Goal: Task Accomplishment & Management: Manage account settings

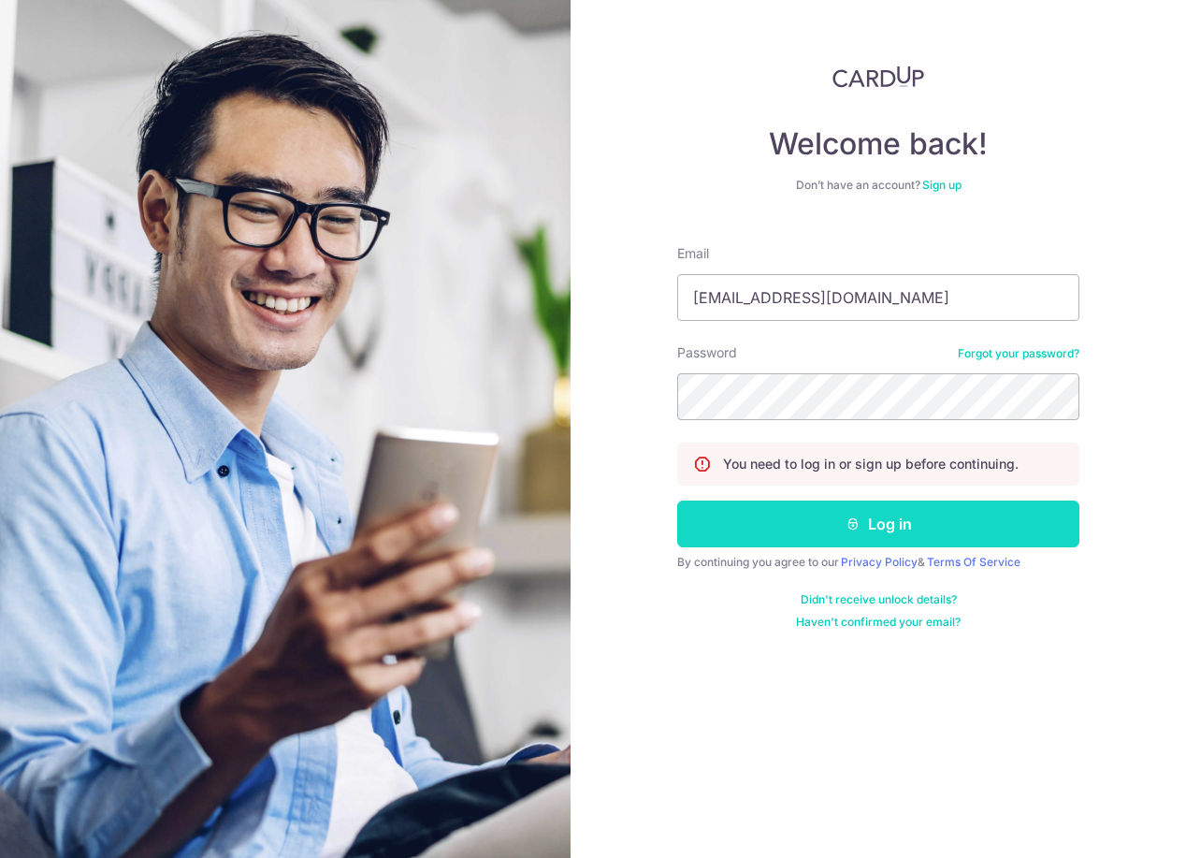
click at [855, 525] on icon "submit" at bounding box center [853, 523] width 15 height 15
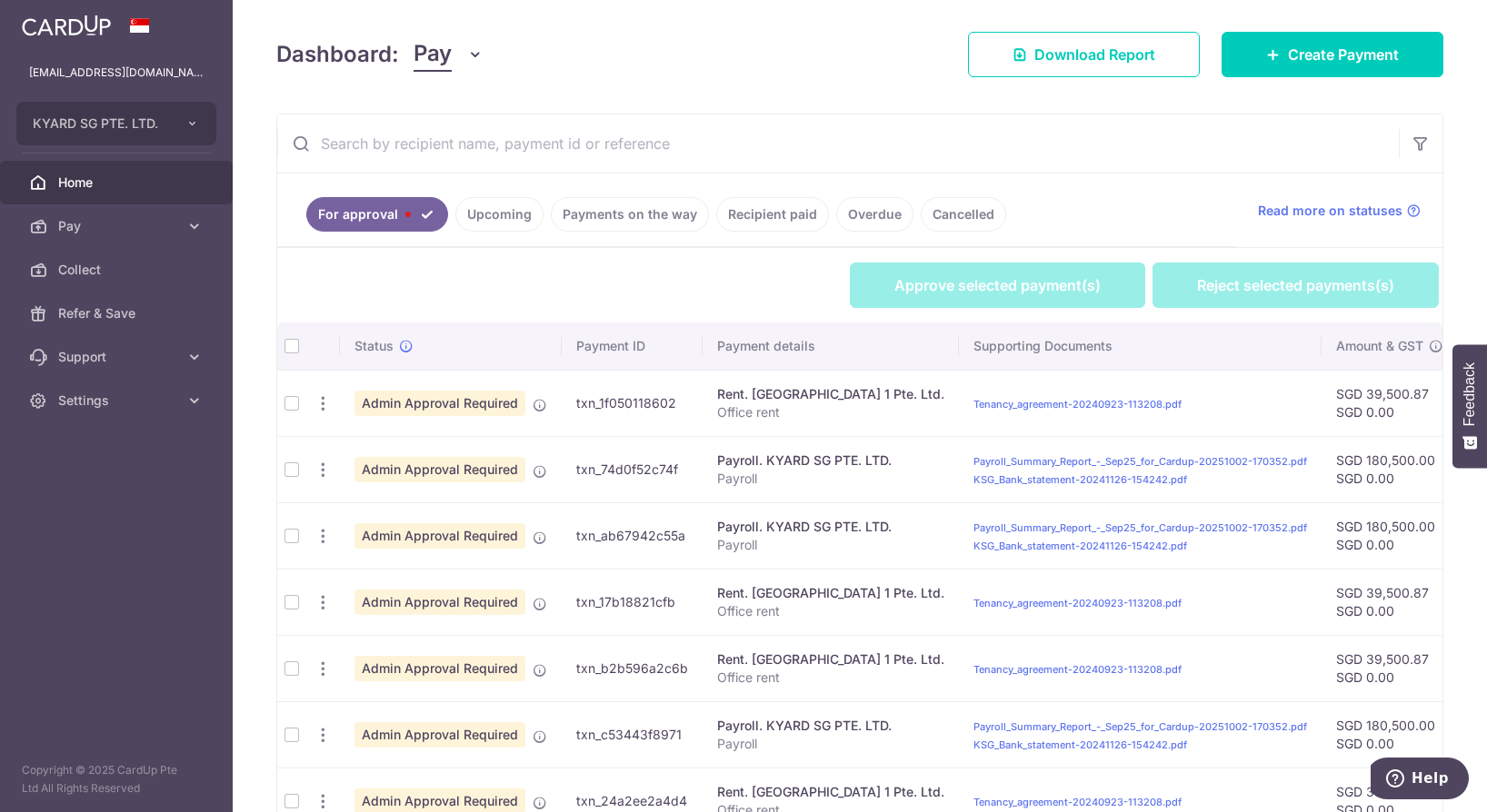
scroll to position [182, 0]
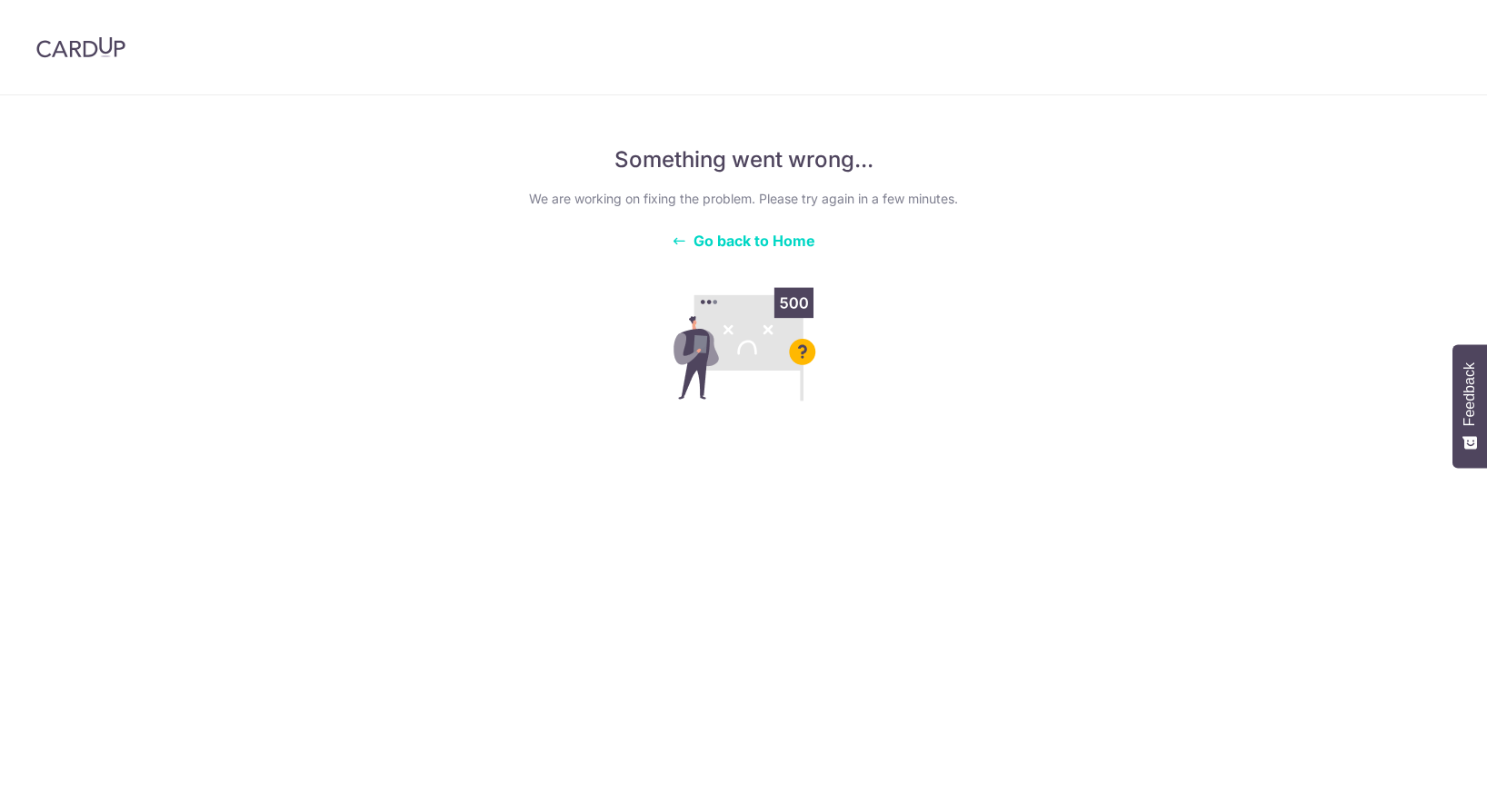
click at [735, 245] on span "Go back to Home" at bounding box center [754, 241] width 121 height 18
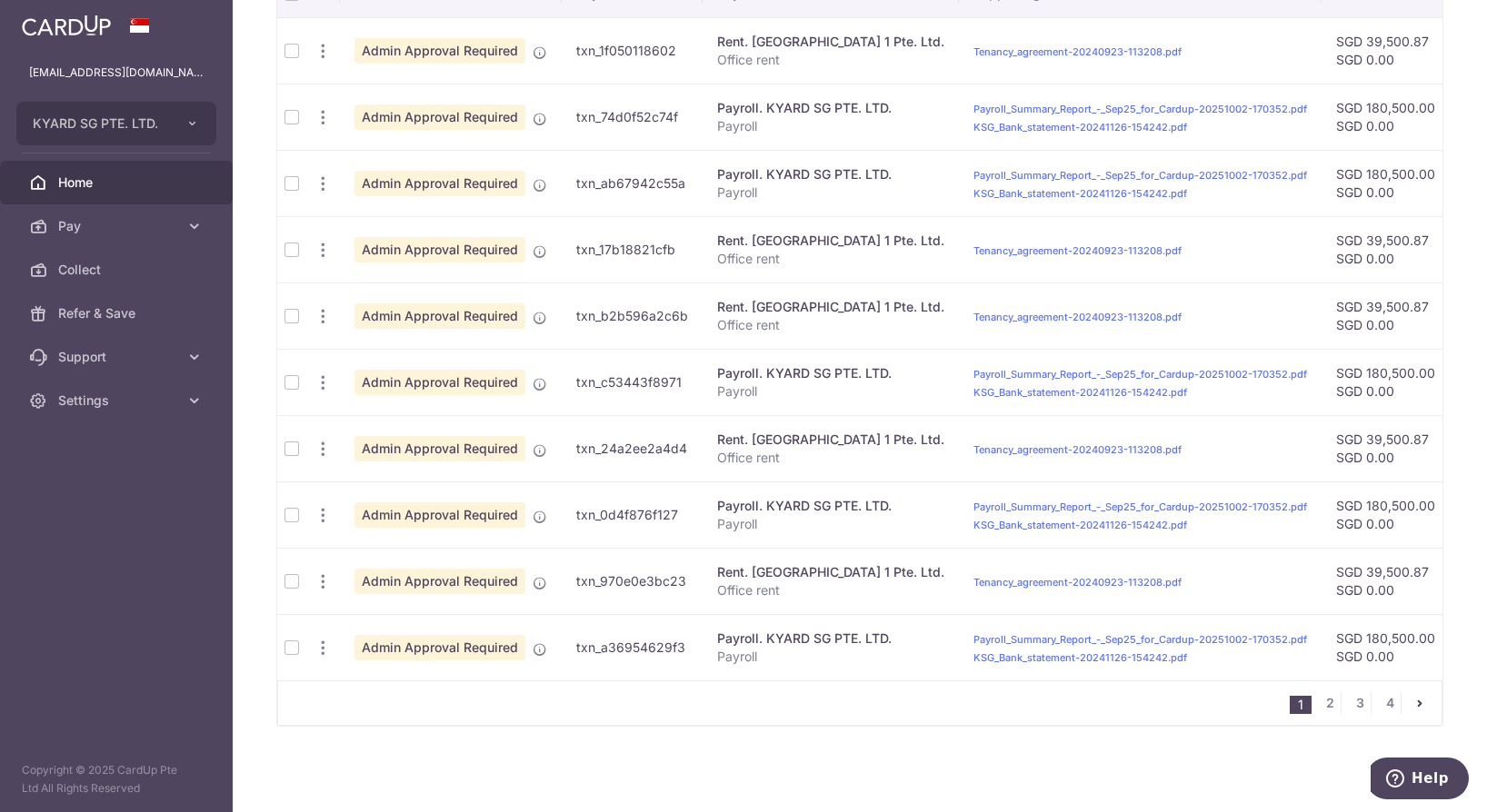
scroll to position [577, 0]
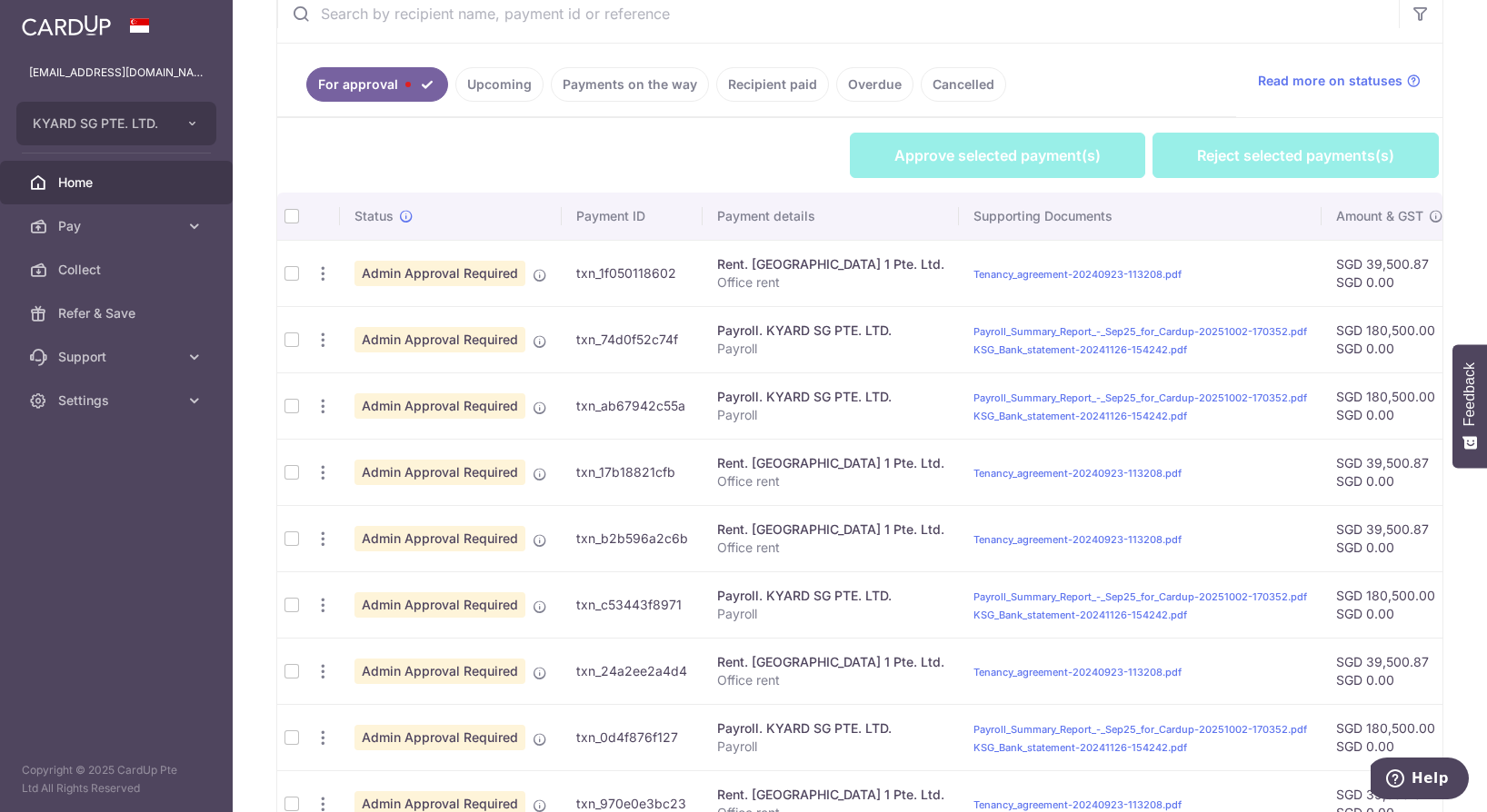
scroll to position [326, 0]
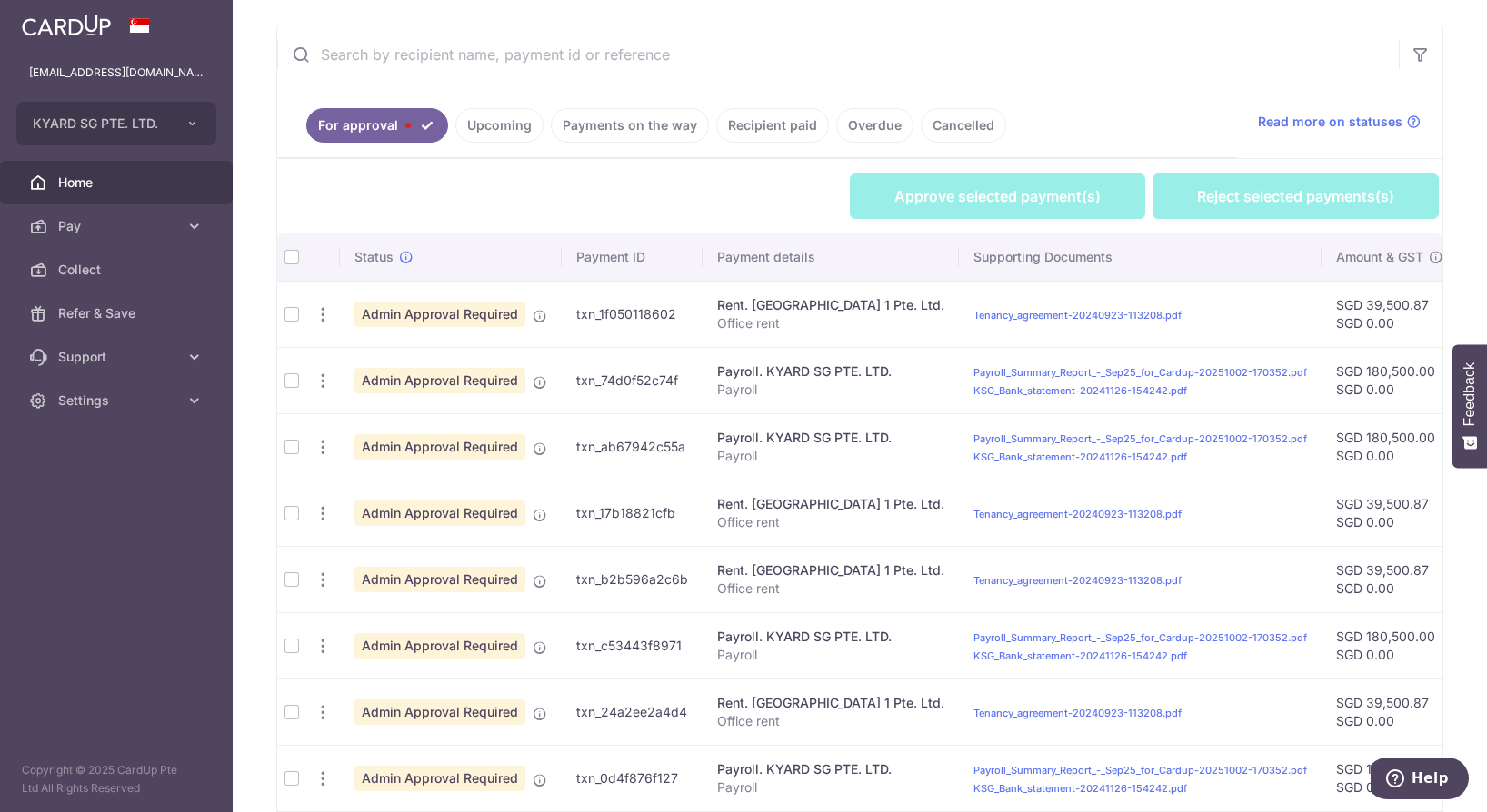
click at [291, 259] on th at bounding box center [291, 256] width 29 height 48
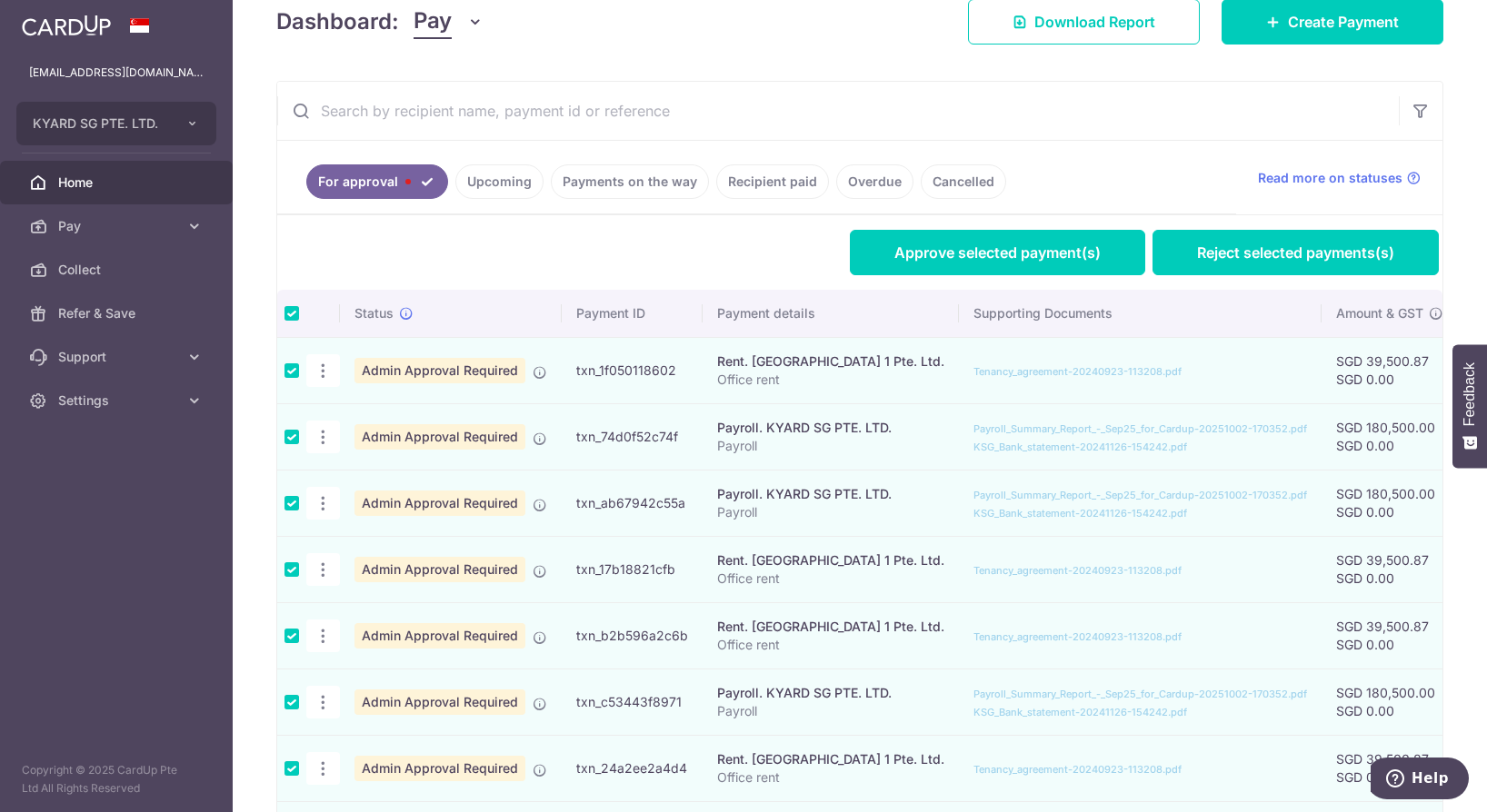
scroll to position [235, 0]
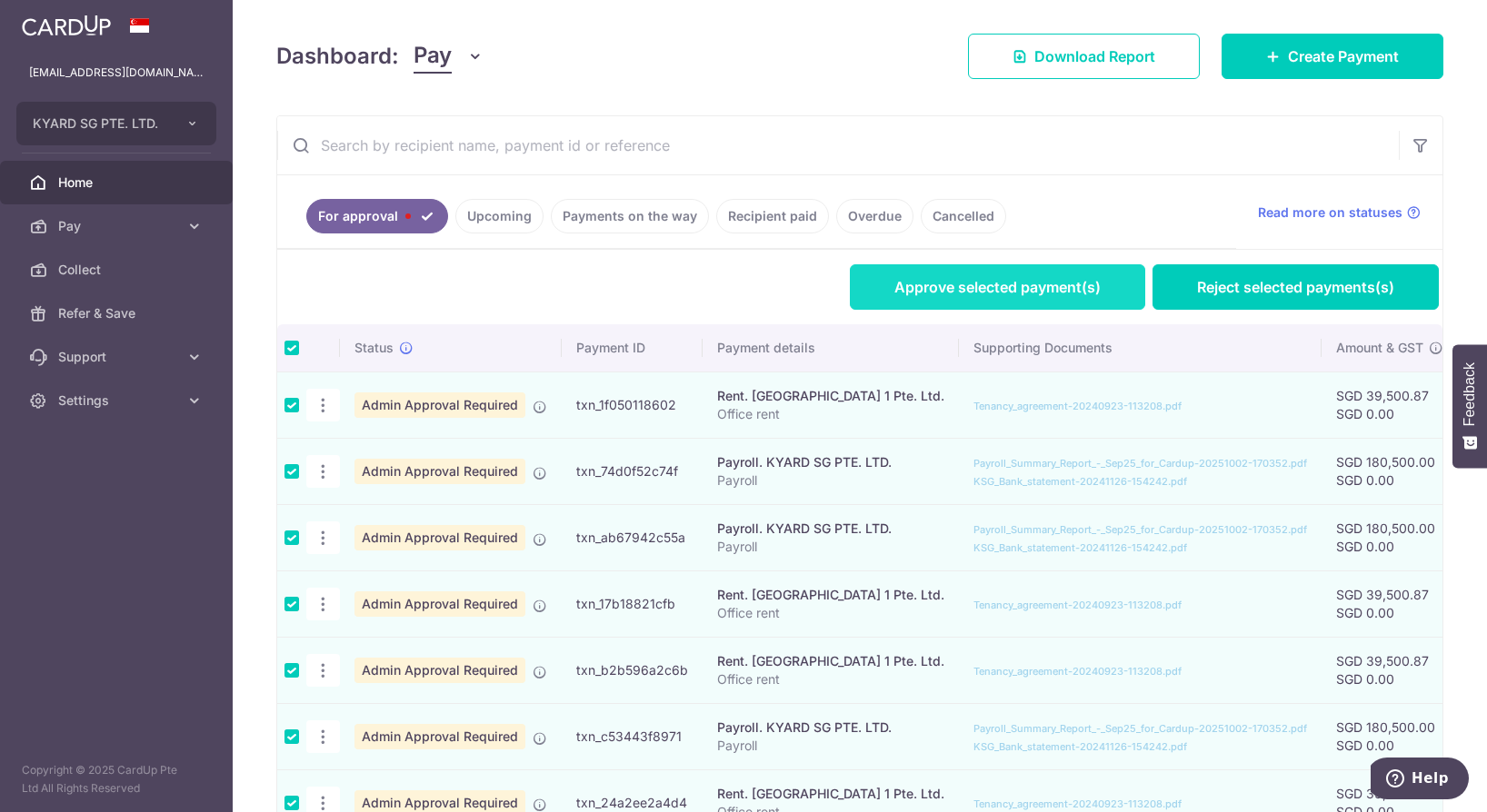
click at [971, 293] on link "Approve selected payment(s)" at bounding box center [997, 287] width 295 height 46
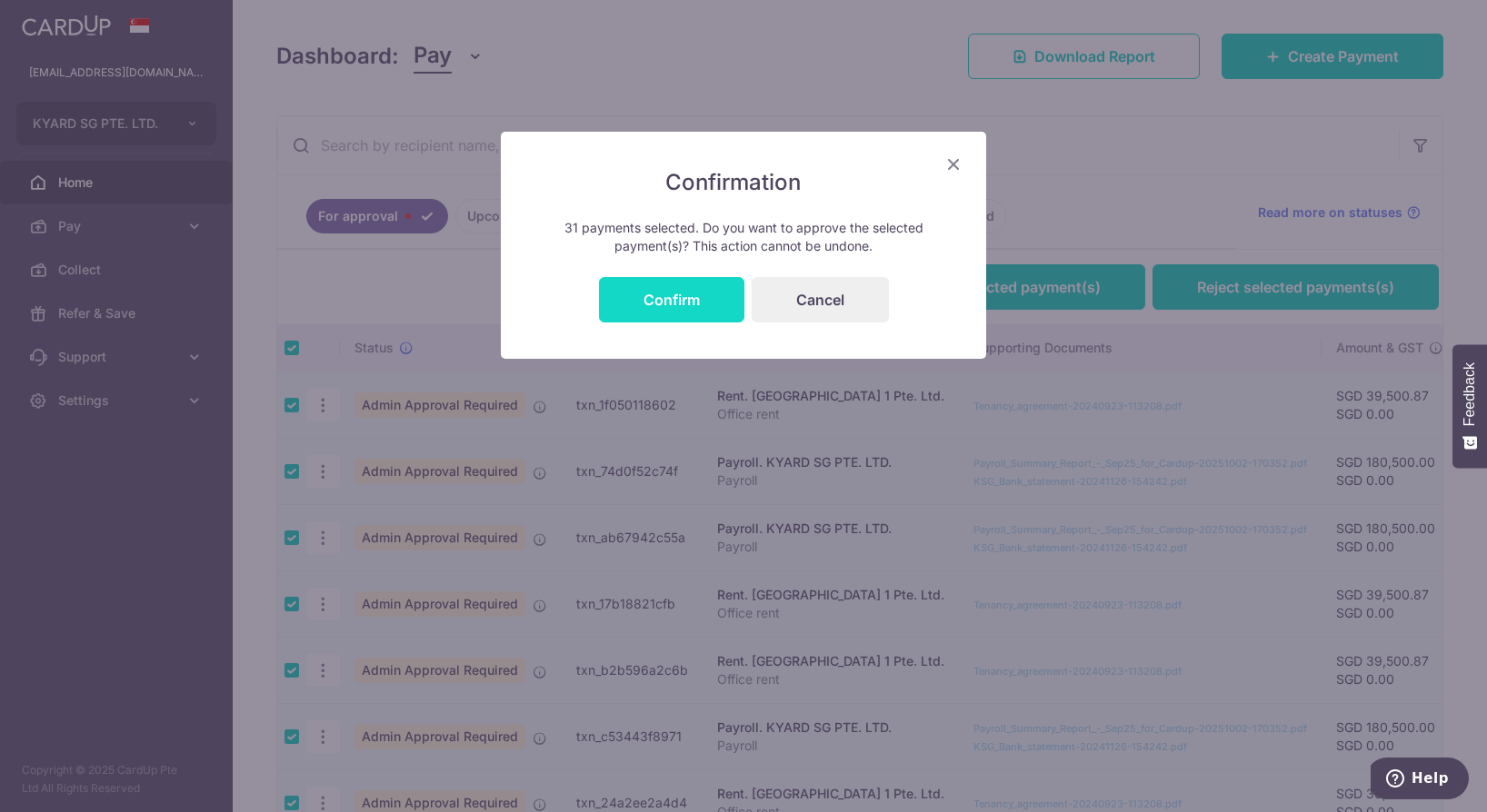
click at [678, 298] on button "Confirm" at bounding box center [672, 299] width 146 height 46
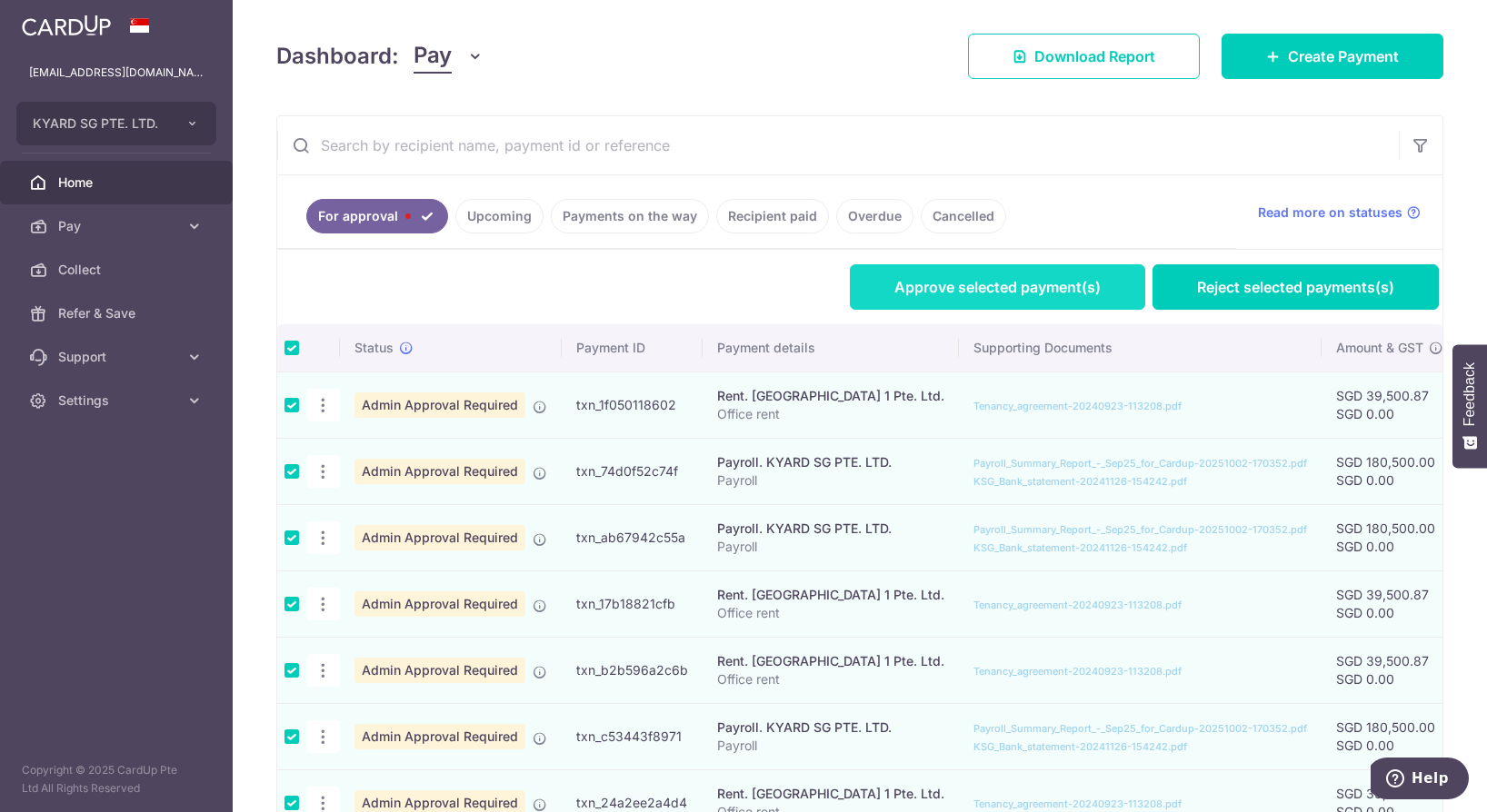
click at [952, 291] on link "Approve selected payment(s)" at bounding box center [997, 287] width 295 height 46
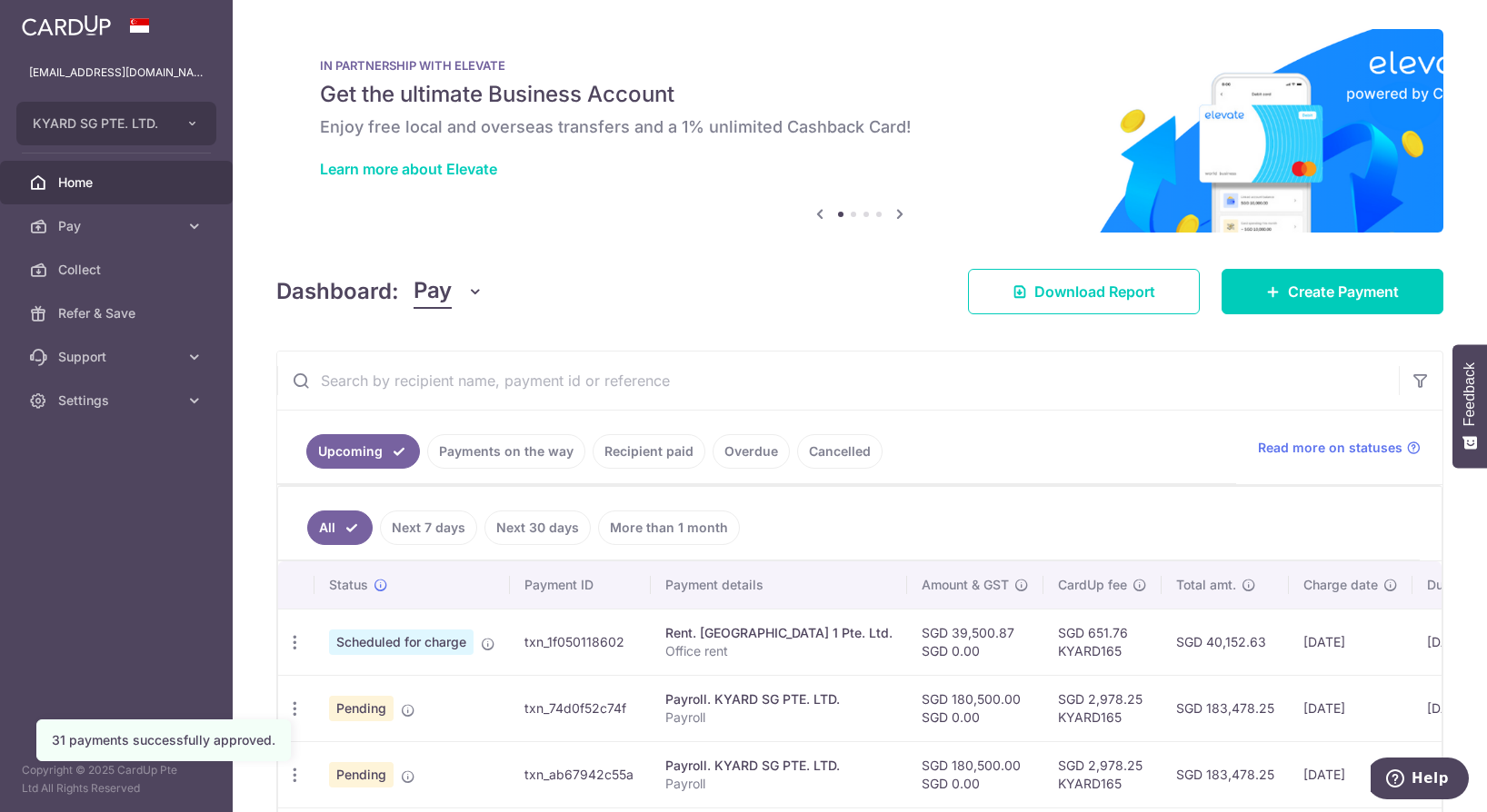
click at [660, 269] on div "Dashboard: Pay Pay Collect Download Report Create Payment" at bounding box center [859, 288] width 1166 height 52
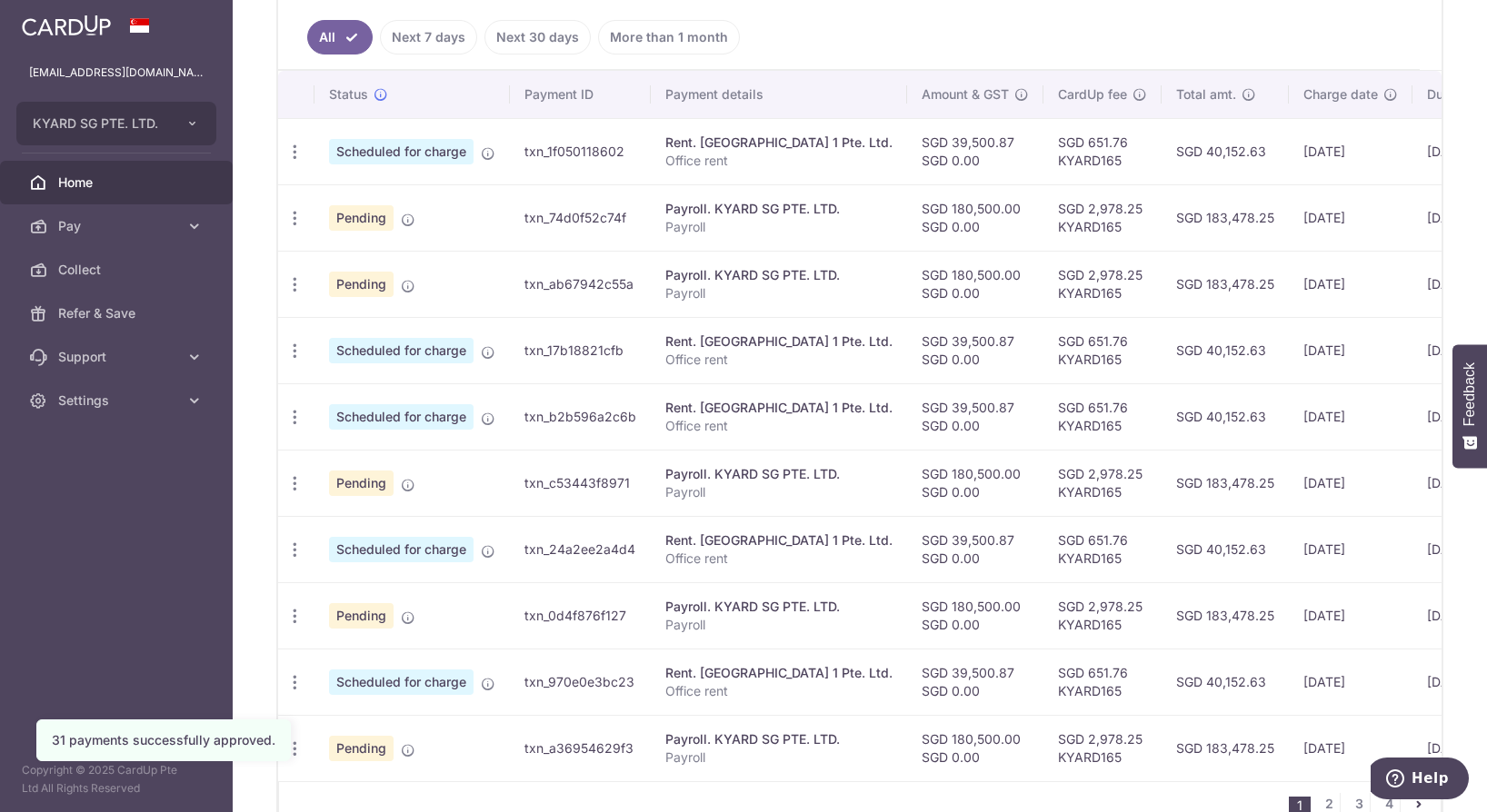
scroll to position [601, 0]
